Goal: Task Accomplishment & Management: Manage account settings

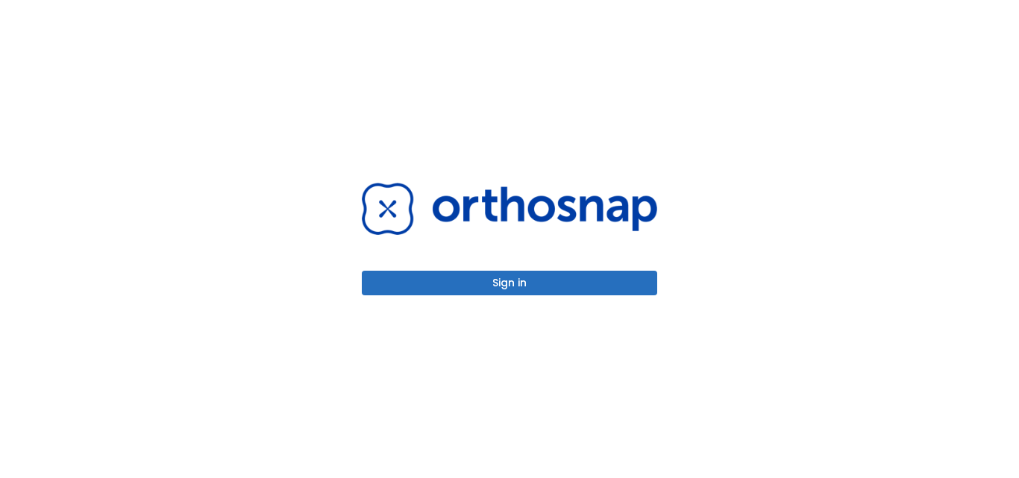
click at [511, 284] on button "Sign in" at bounding box center [509, 283] width 295 height 25
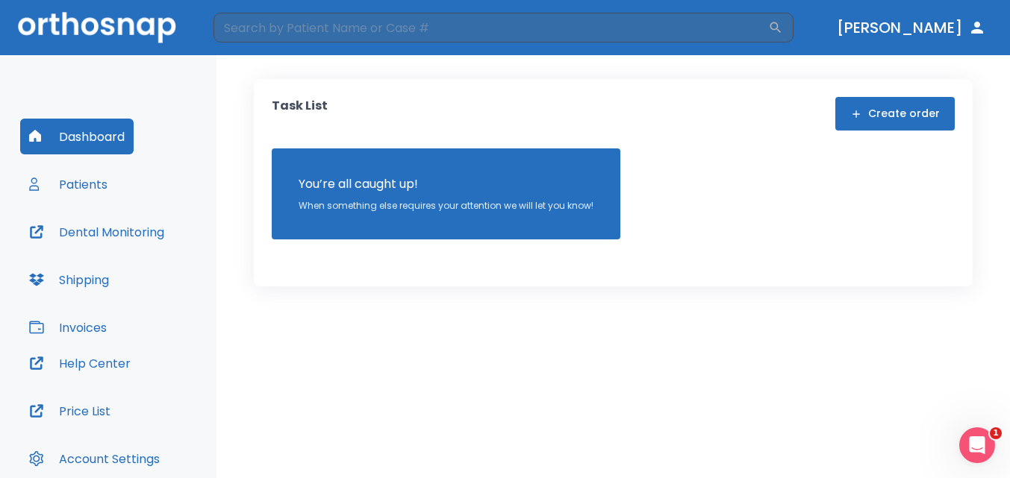
click at [94, 184] on button "Patients" at bounding box center [68, 184] width 96 height 36
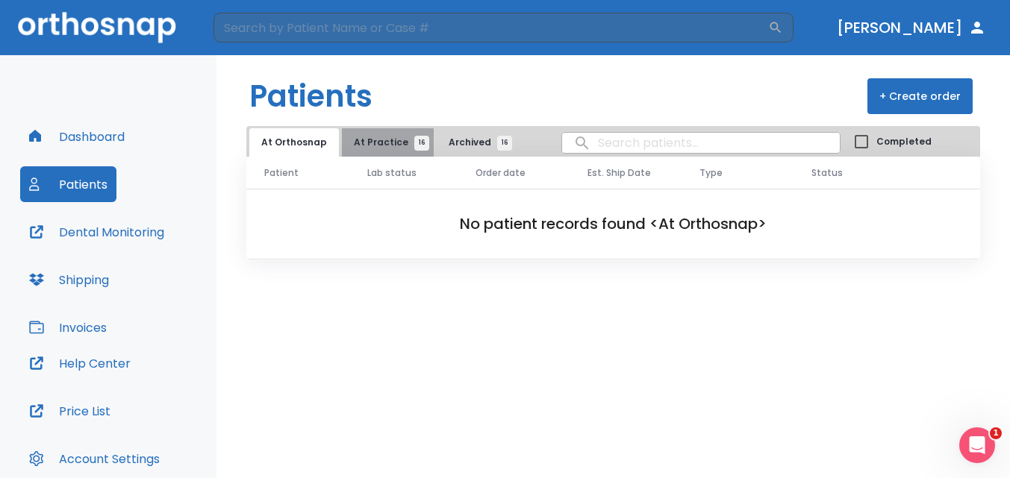
click at [384, 145] on span "At Practice 16" at bounding box center [388, 142] width 68 height 13
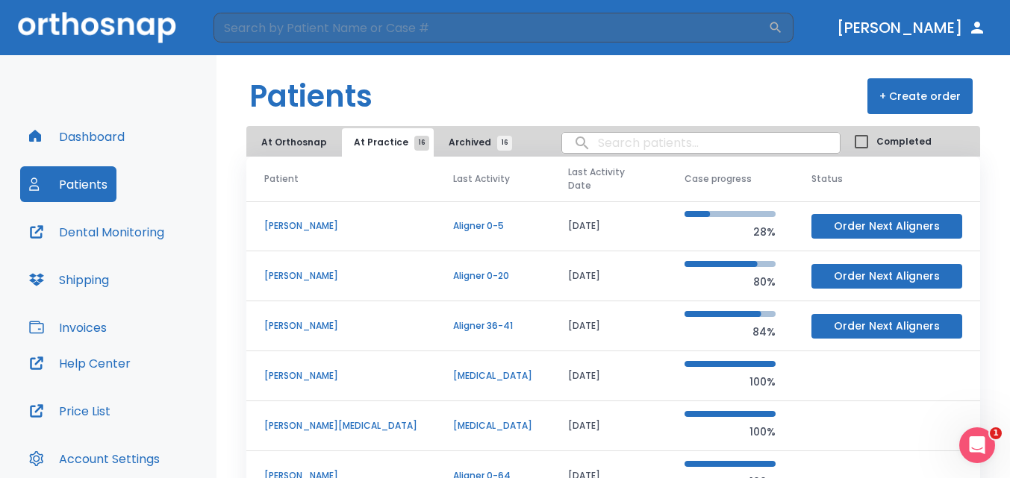
click at [311, 319] on p "Christy Huiel" at bounding box center [340, 325] width 153 height 13
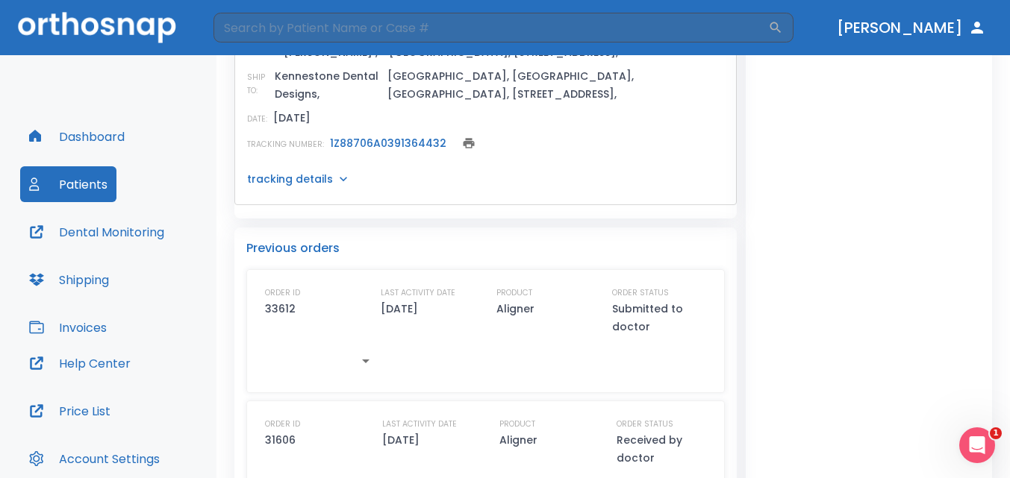
scroll to position [597, 0]
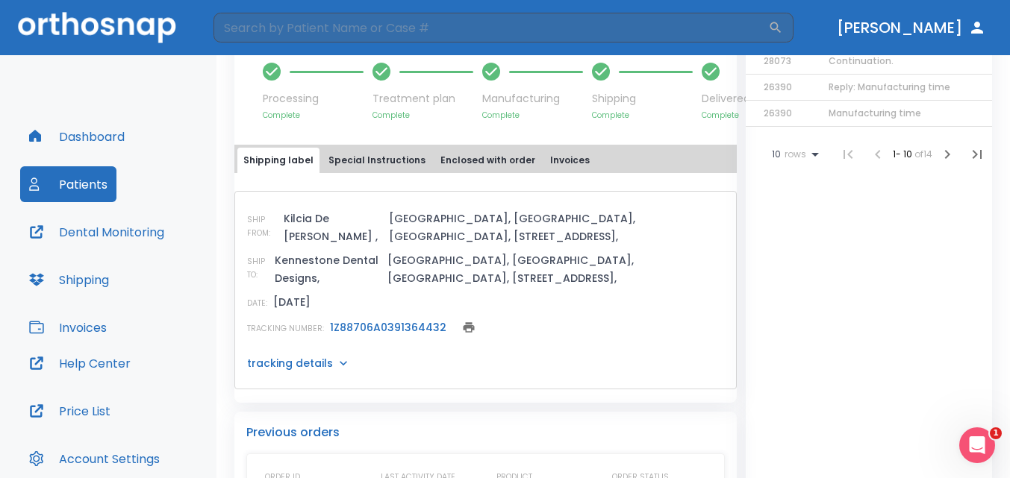
click at [404, 320] on link "1Z88706A0391364432" at bounding box center [388, 327] width 116 height 15
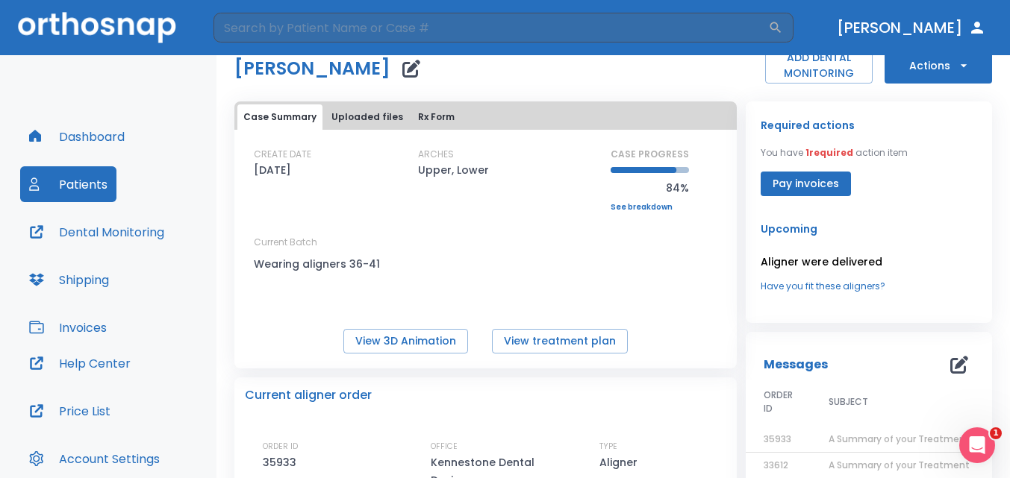
scroll to position [0, 0]
